Goal: Information Seeking & Learning: Learn about a topic

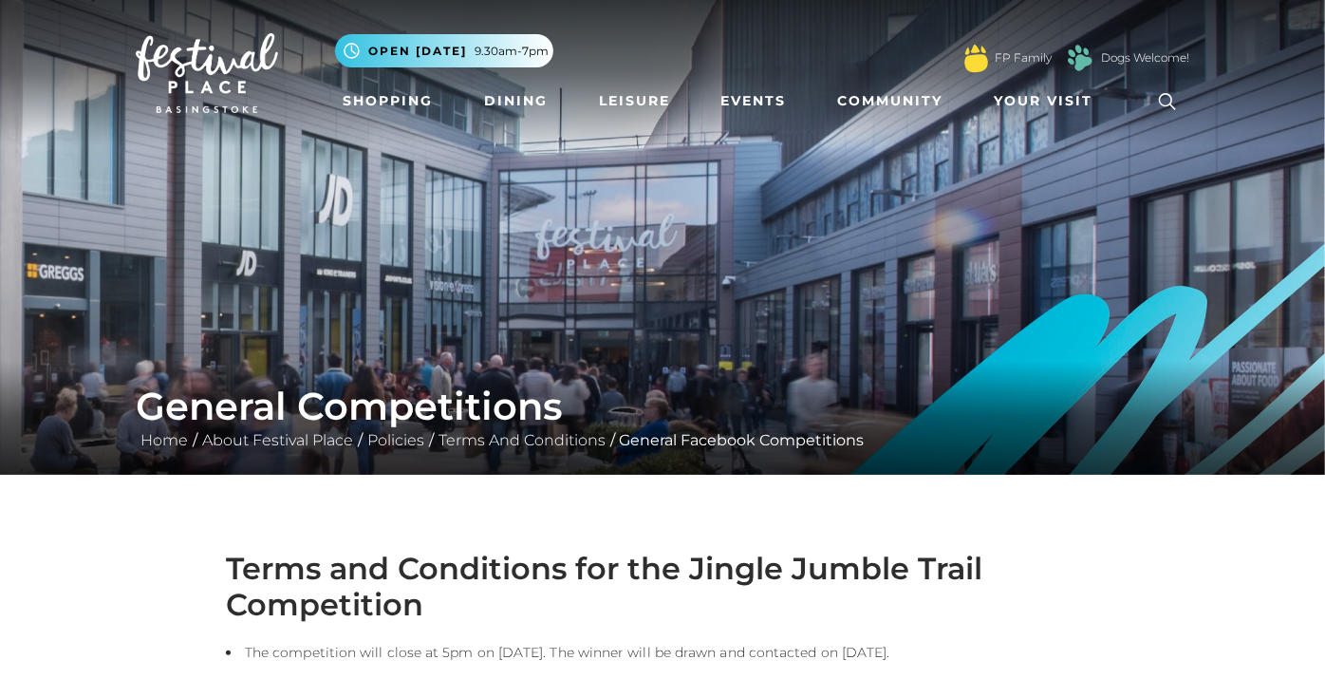
click at [209, 65] on img at bounding box center [207, 73] width 142 height 80
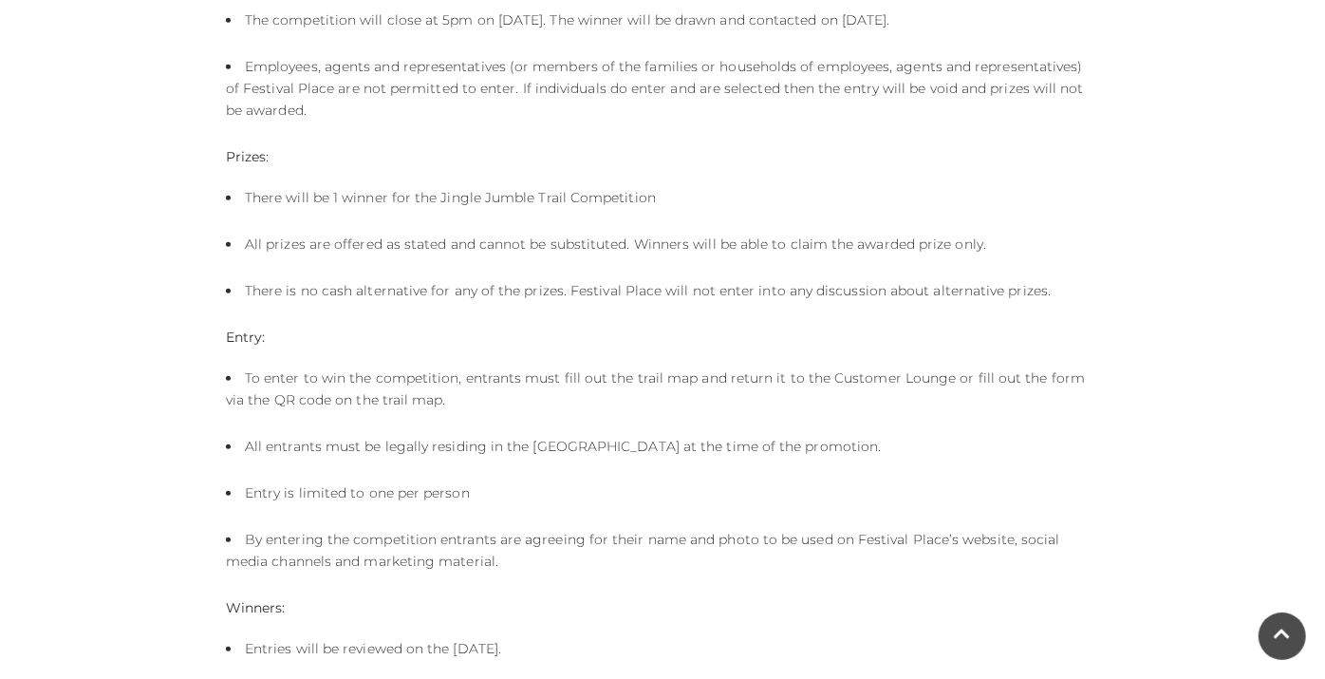
scroll to position [1247, 0]
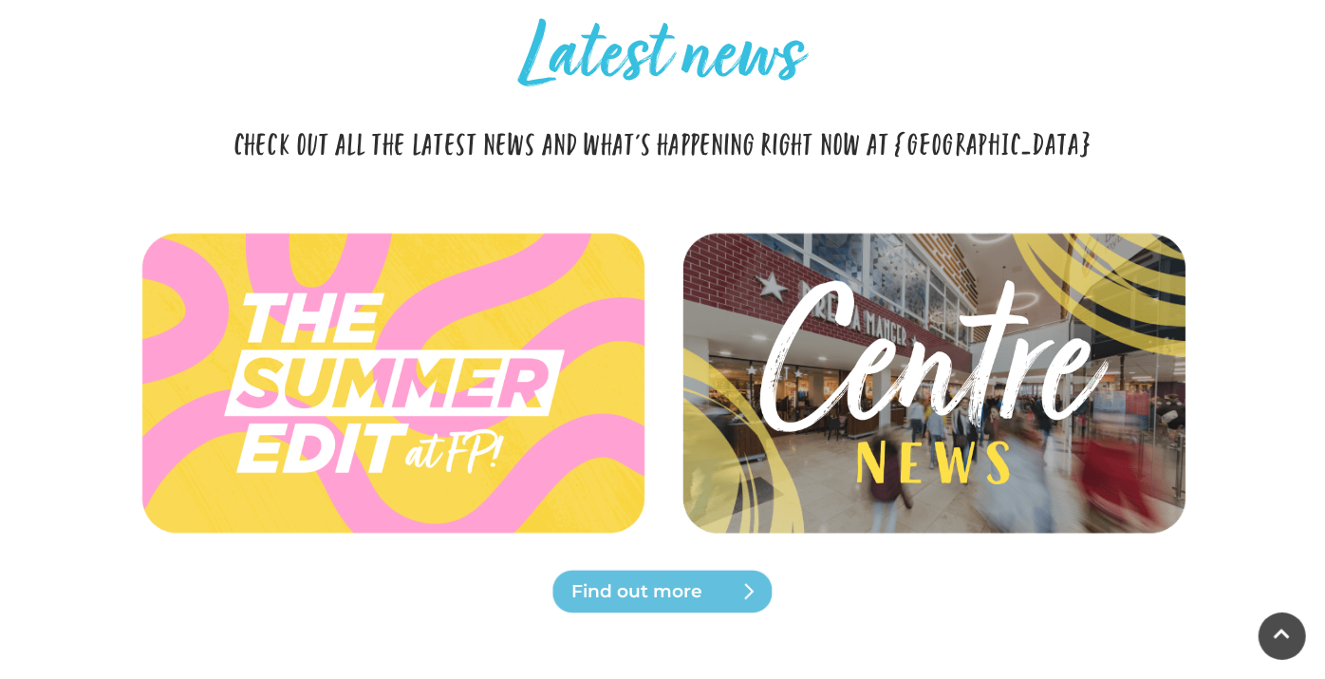
scroll to position [4633, 0]
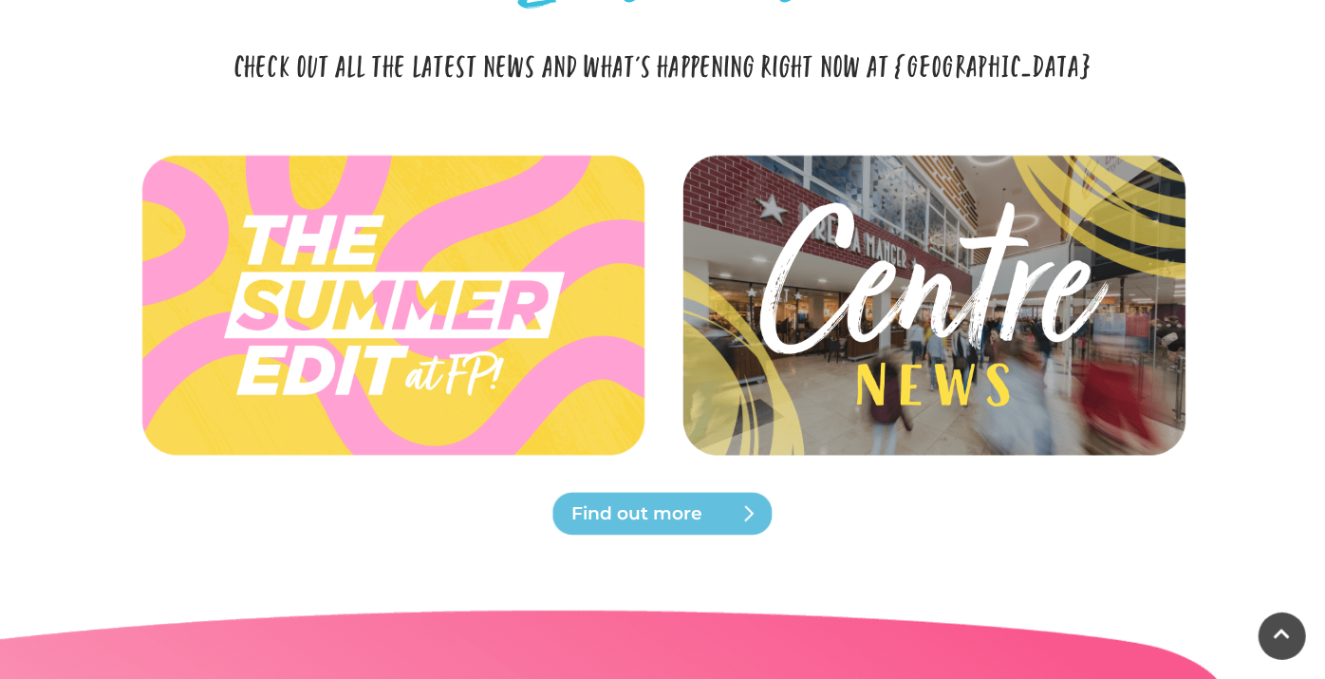
click at [689, 517] on span "Find out more" at bounding box center [686, 513] width 228 height 27
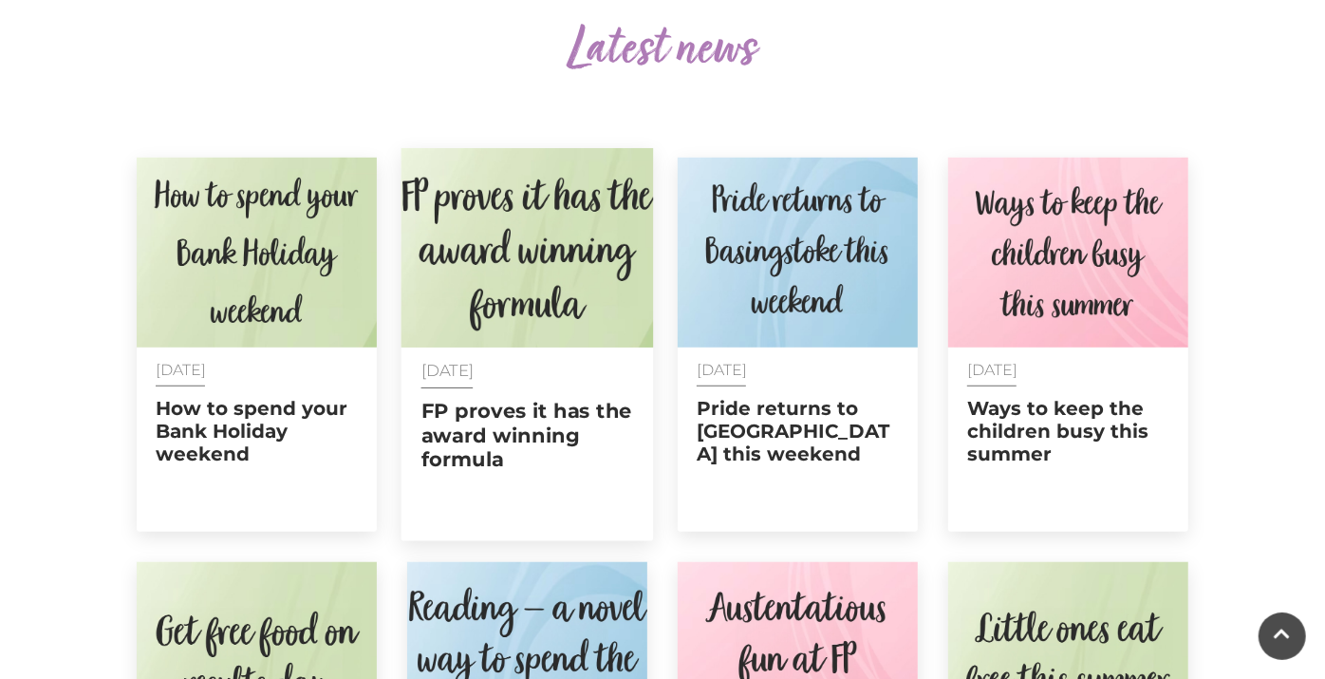
scroll to position [843, 0]
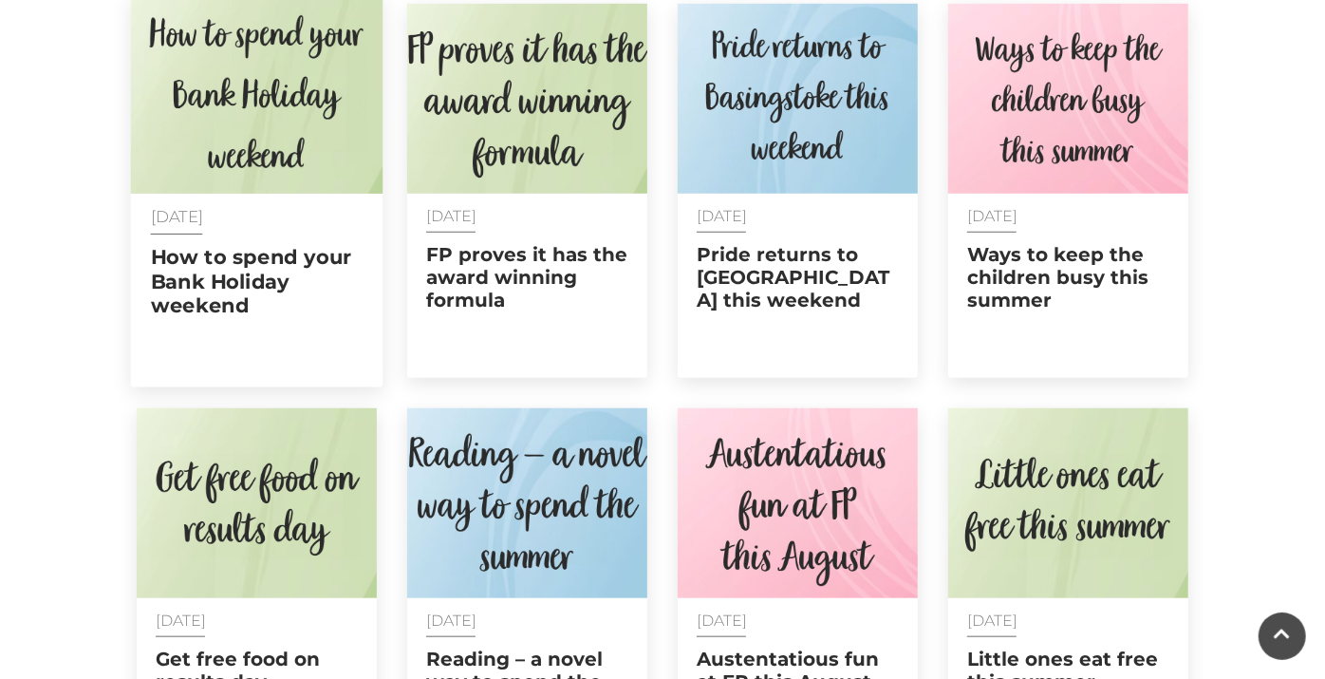
click at [236, 266] on h2 "How to spend your Bank Holiday weekend" at bounding box center [257, 282] width 213 height 72
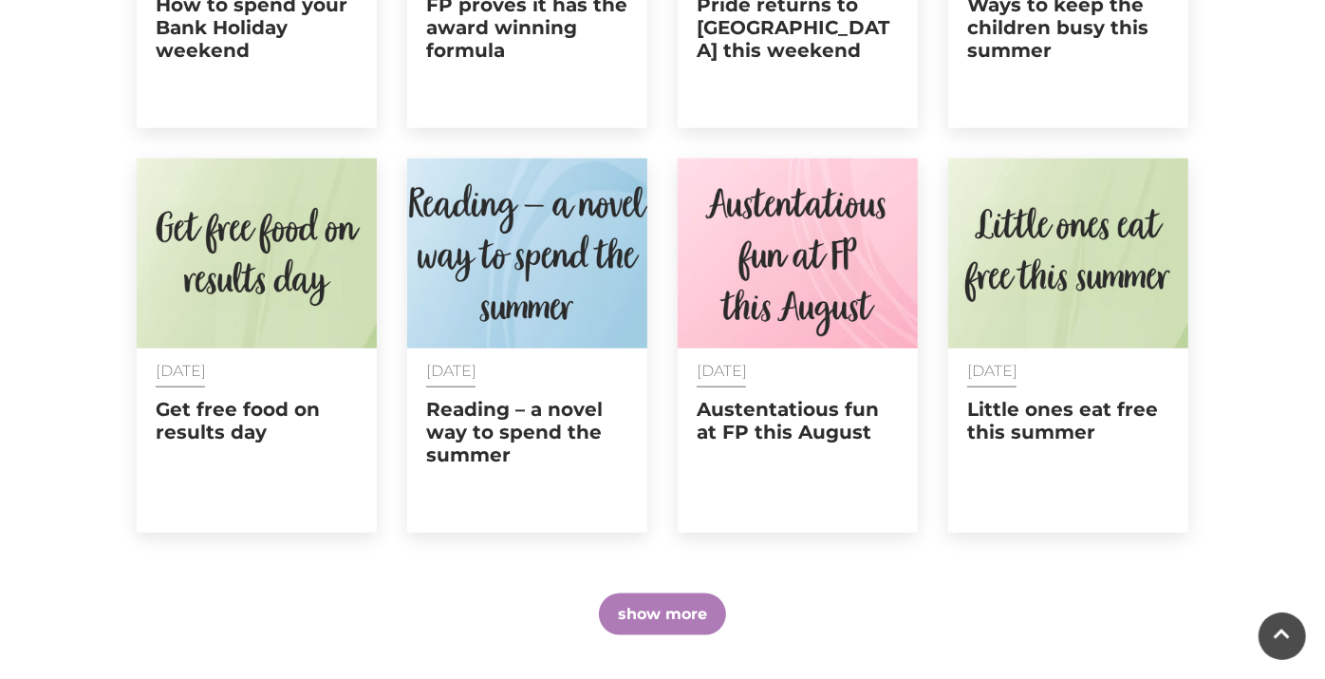
scroll to position [1160, 0]
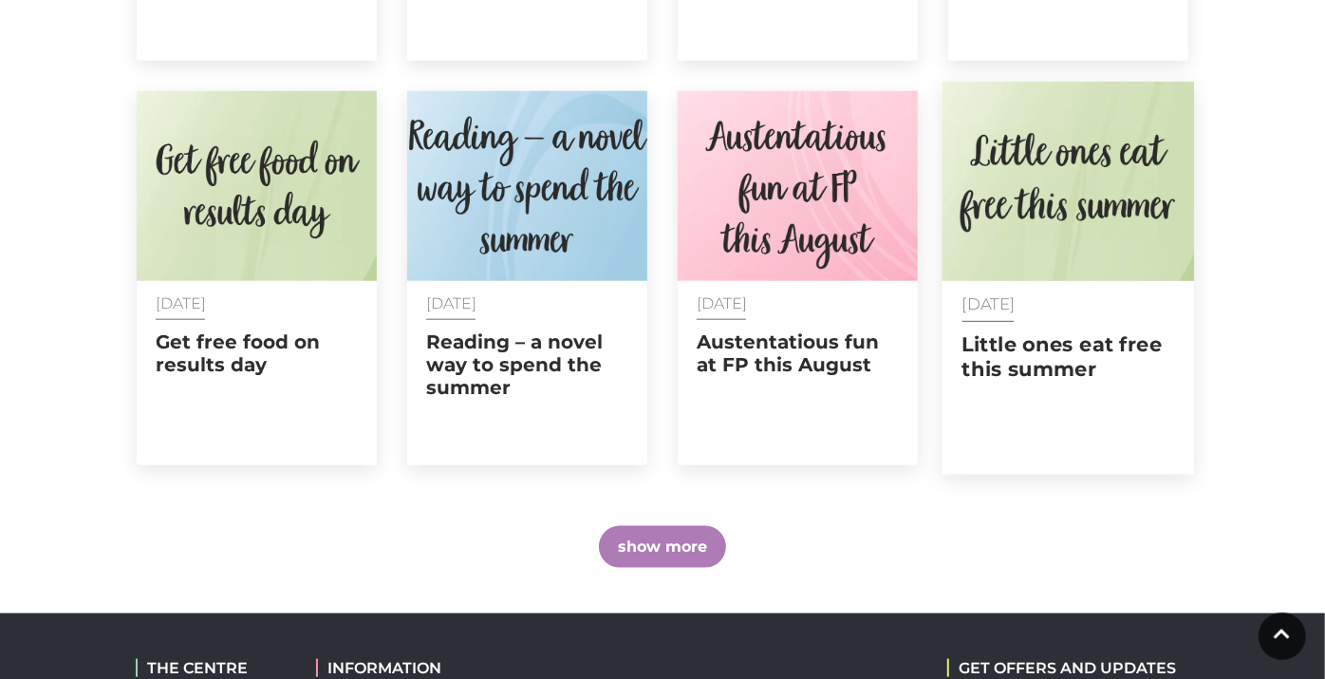
click at [1046, 347] on h2 "Little ones eat free this summer" at bounding box center [1069, 356] width 213 height 47
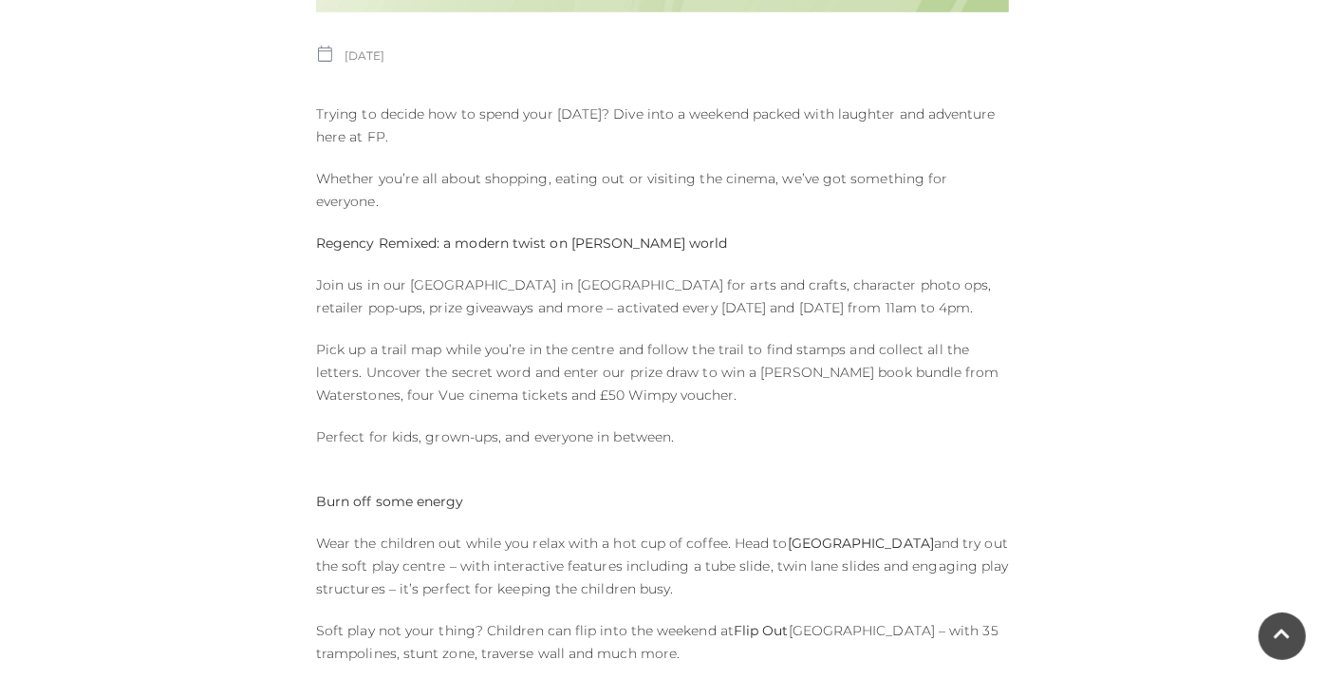
scroll to position [949, 0]
